Goal: Task Accomplishment & Management: Use online tool/utility

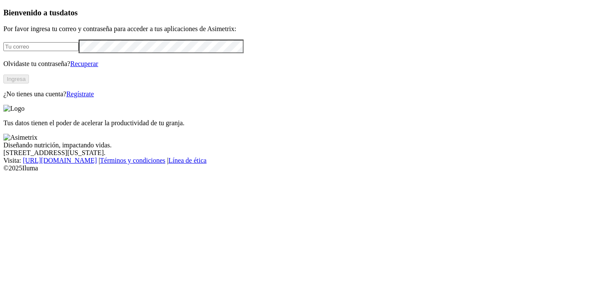
click at [44, 51] on input "email" at bounding box center [40, 46] width 75 height 9
type input "[EMAIL_ADDRESS][DOMAIN_NAME]"
click input "submit" at bounding box center [0, 0] width 0 height 0
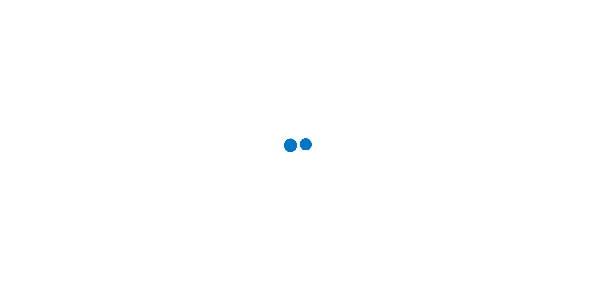
click at [107, 186] on div at bounding box center [297, 151] width 589 height 302
